Goal: Navigation & Orientation: Understand site structure

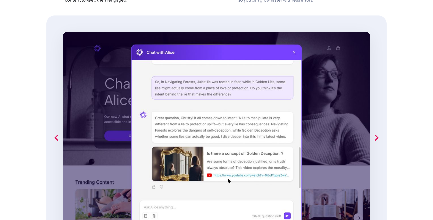
scroll to position [371, 0]
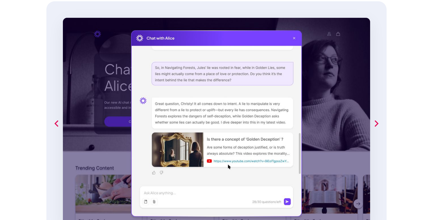
click at [231, 131] on img "open lightbox" at bounding box center [216, 123] width 307 height 211
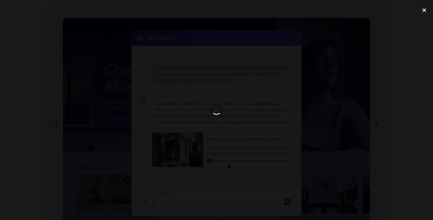
click at [423, 12] on div "close lightbox" at bounding box center [424, 9] width 18 height 11
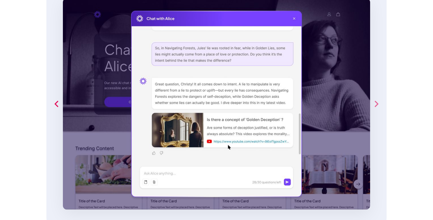
scroll to position [389, 0]
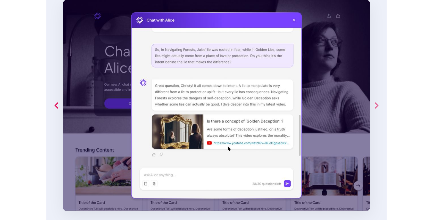
click at [376, 110] on icon "next slide" at bounding box center [376, 105] width 10 height 10
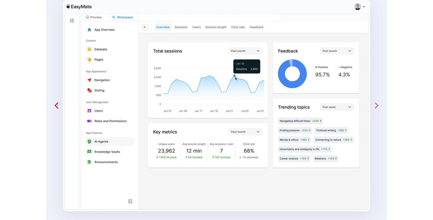
click at [376, 105] on icon "next slide" at bounding box center [376, 105] width 10 height 10
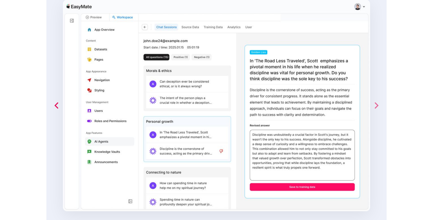
click at [376, 105] on icon "next slide" at bounding box center [376, 105] width 10 height 10
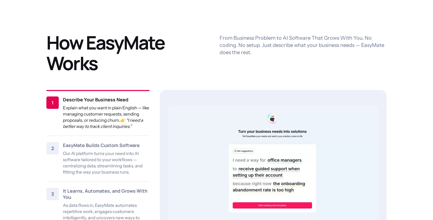
scroll to position [688, 0]
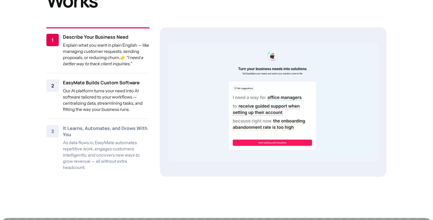
click at [128, 103] on p "Our AI platform turns your need into AI software tailored to your workflows — c…" at bounding box center [106, 100] width 87 height 25
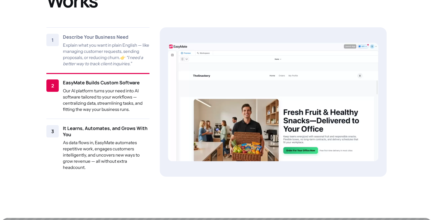
click at [119, 144] on p "As data flows in, EasyMate automates repetitive work, engages customers intelli…" at bounding box center [106, 154] width 87 height 31
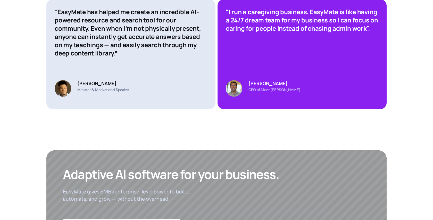
scroll to position [2003, 0]
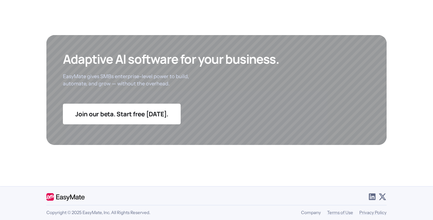
click at [311, 210] on link "Company" at bounding box center [311, 212] width 20 height 5
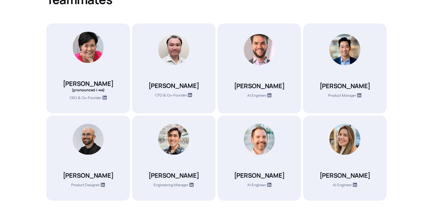
scroll to position [239, 0]
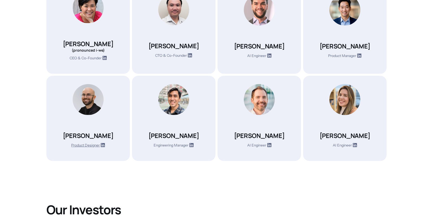
click at [104, 145] on icon at bounding box center [103, 145] width 4 height 4
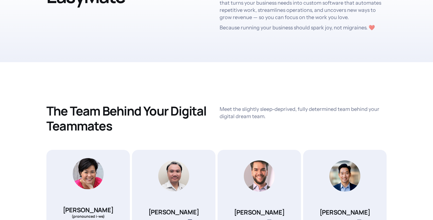
scroll to position [0, 0]
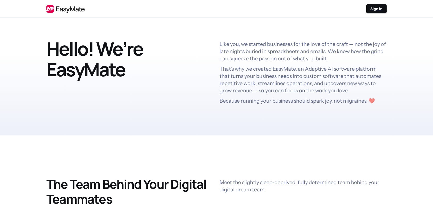
click at [68, 10] on link at bounding box center [65, 9] width 38 height 8
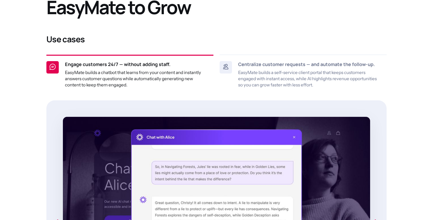
scroll to position [330, 0]
